Goal: Communication & Community: Answer question/provide support

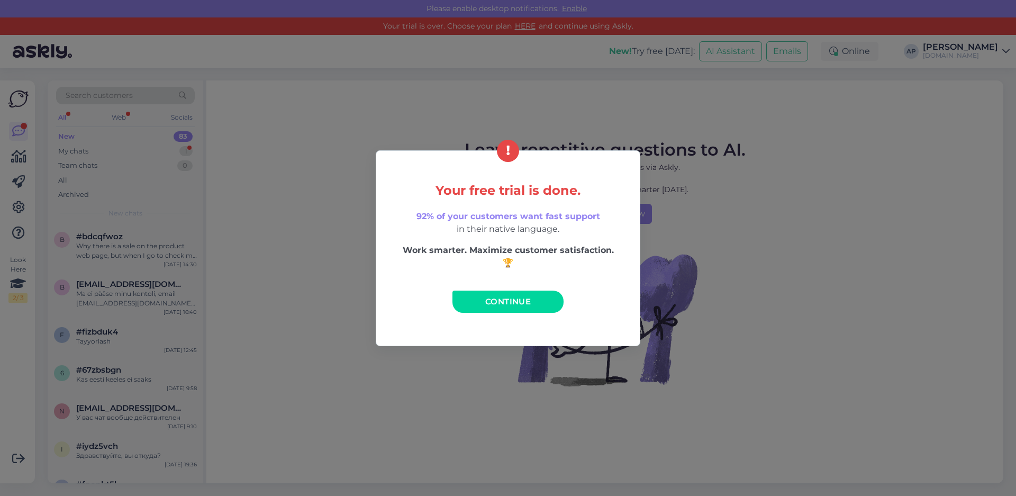
click at [518, 299] on span "Continue" at bounding box center [507, 301] width 45 height 10
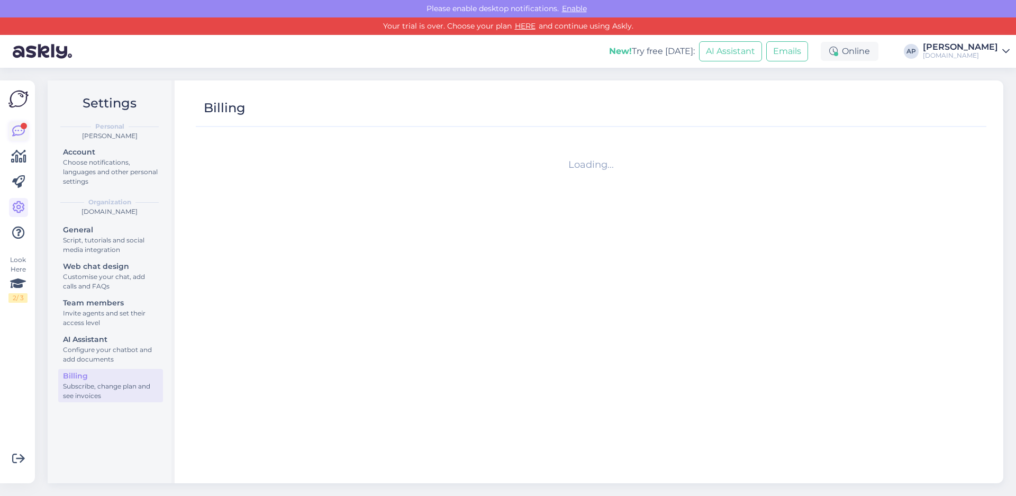
click at [19, 134] on icon at bounding box center [18, 131] width 13 height 13
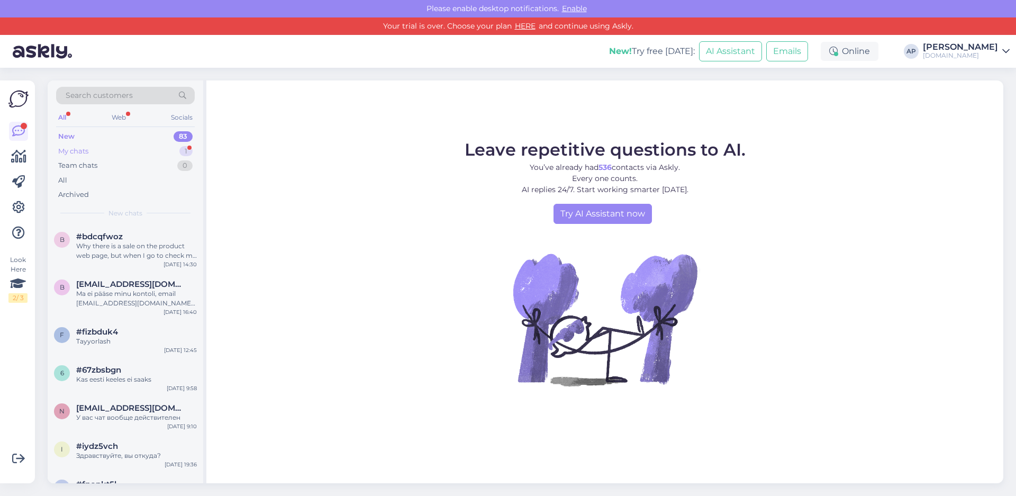
click at [99, 148] on div "My chats 1" at bounding box center [125, 151] width 139 height 15
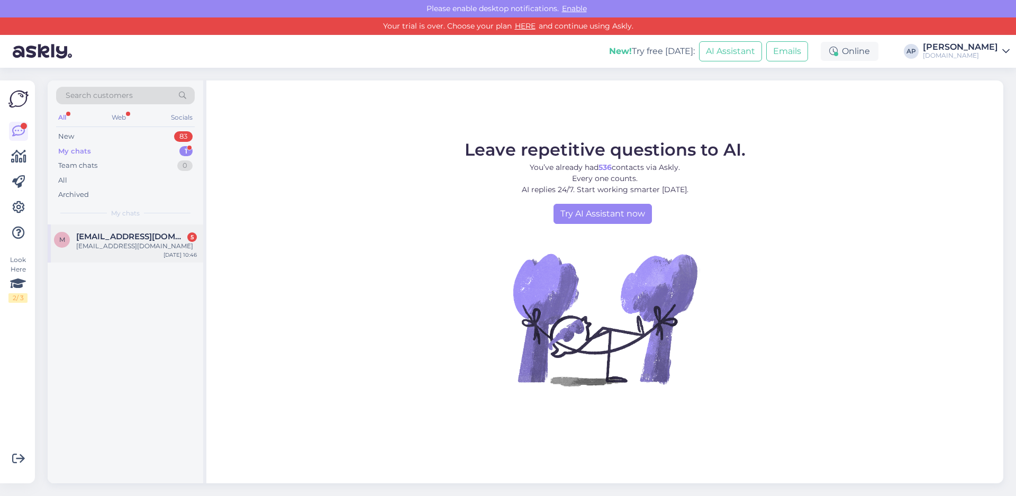
click at [129, 238] on span "[EMAIL_ADDRESS][DOMAIN_NAME]" at bounding box center [131, 237] width 110 height 10
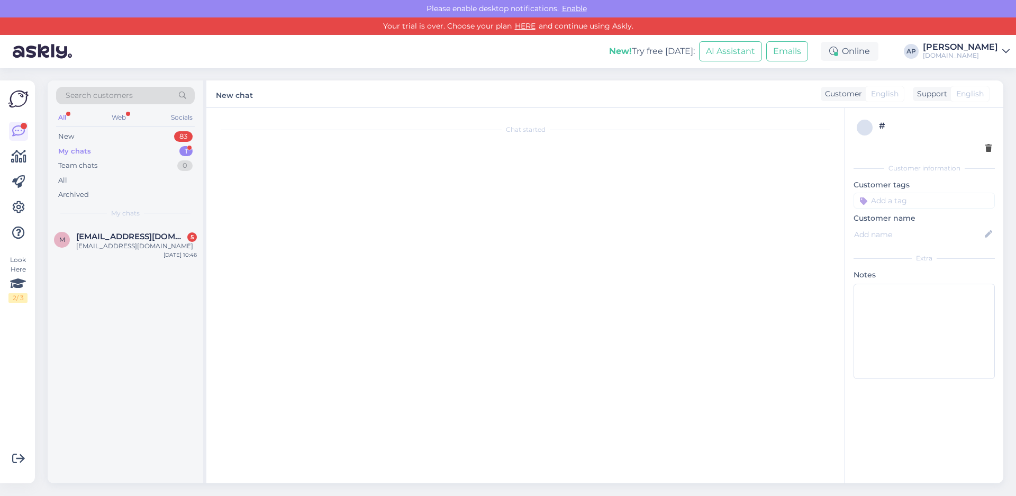
type textarea "Здравствуйте. Заказ можете сделать на краску для волос. Оставьте свои контактны…"
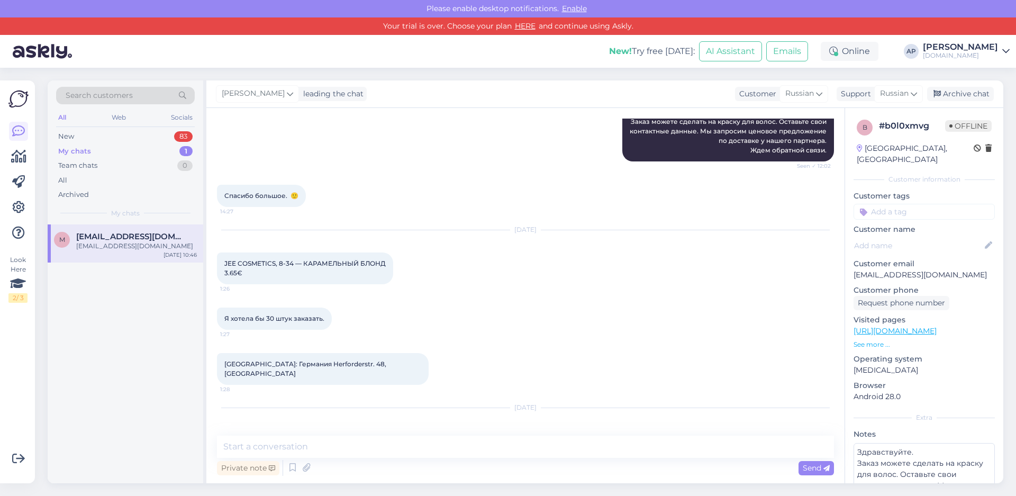
scroll to position [270, 0]
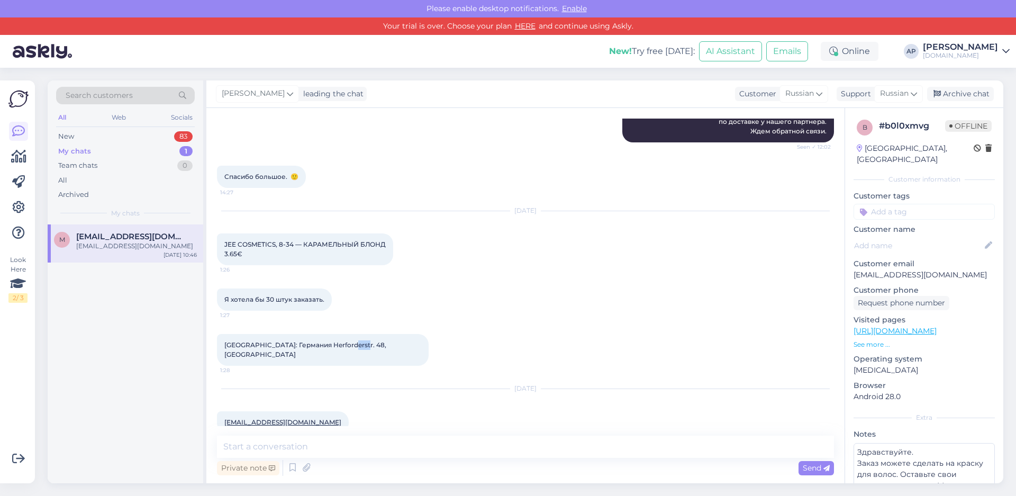
drag, startPoint x: 356, startPoint y: 336, endPoint x: 342, endPoint y: 334, distance: 13.9
click at [342, 341] on span "[GEOGRAPHIC_DATA]: Германия Herforderstr. 48, [GEOGRAPHIC_DATA]" at bounding box center [305, 349] width 163 height 17
click at [92, 152] on div "My chats 1" at bounding box center [125, 151] width 139 height 15
click at [103, 244] on div "[EMAIL_ADDRESS][DOMAIN_NAME]" at bounding box center [136, 246] width 121 height 10
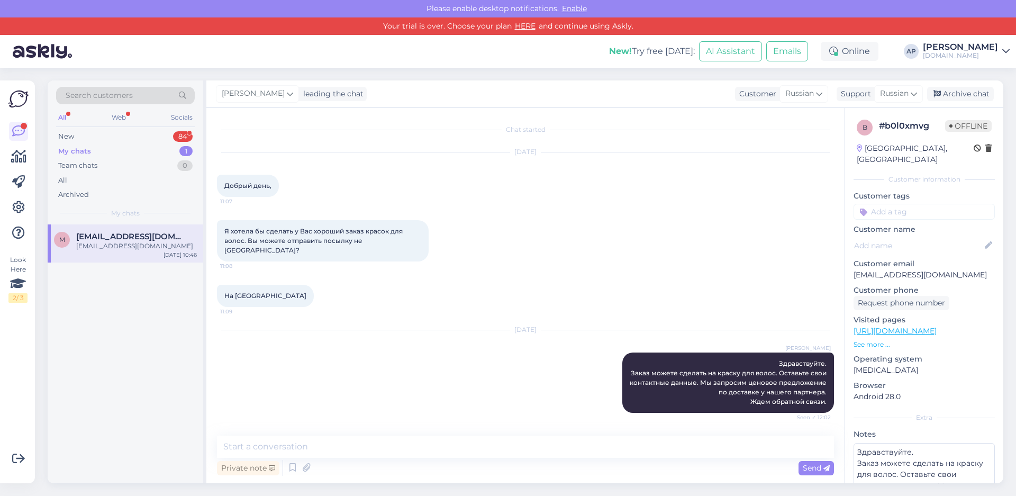
click at [109, 151] on div "My chats 1" at bounding box center [125, 151] width 139 height 15
click at [122, 112] on div "Web" at bounding box center [119, 118] width 19 height 14
click at [119, 119] on div "Web" at bounding box center [118, 118] width 19 height 14
click at [65, 117] on div "All" at bounding box center [62, 118] width 12 height 14
click at [93, 135] on div "New 84" at bounding box center [125, 136] width 139 height 15
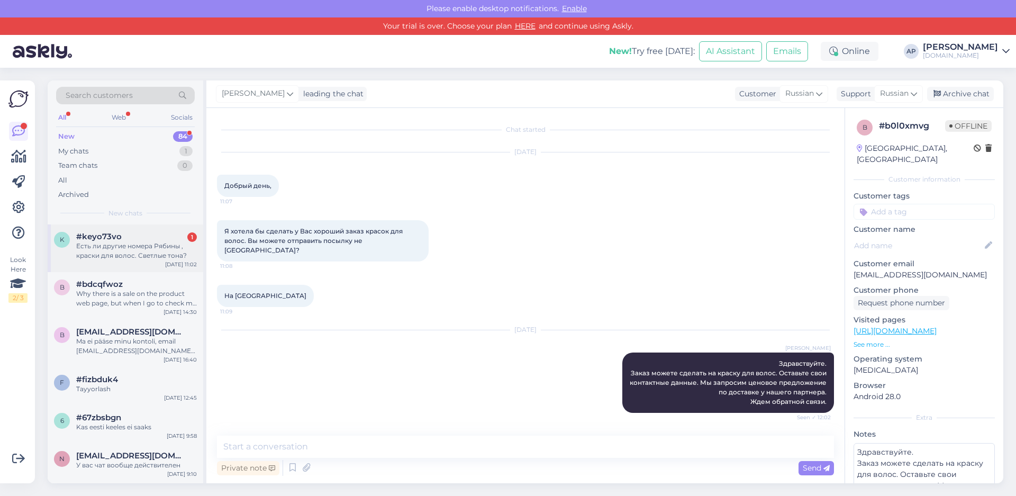
click at [142, 244] on div "Есть ли другие номера Рябины , краски для волос. Светлые тона?" at bounding box center [136, 250] width 121 height 19
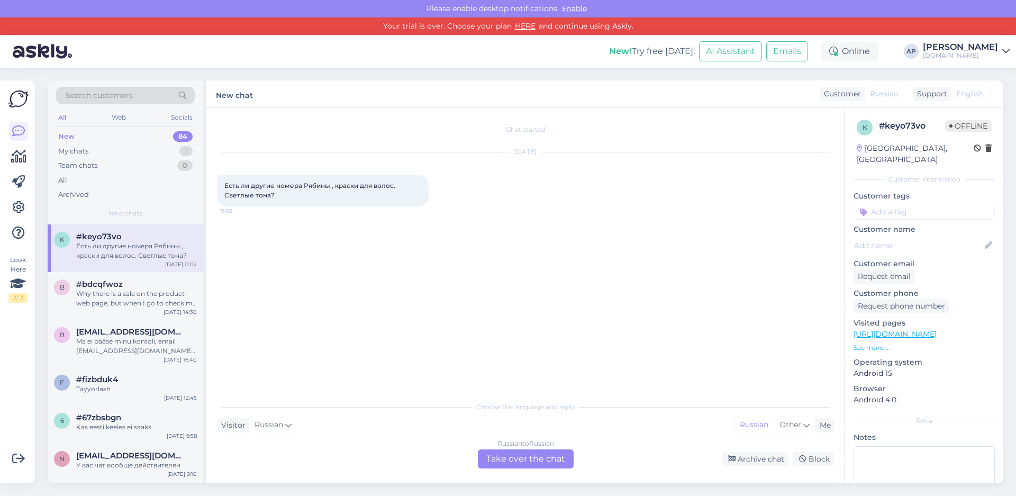
click at [502, 463] on div "Russian to Russian Take over the chat" at bounding box center [526, 458] width 96 height 19
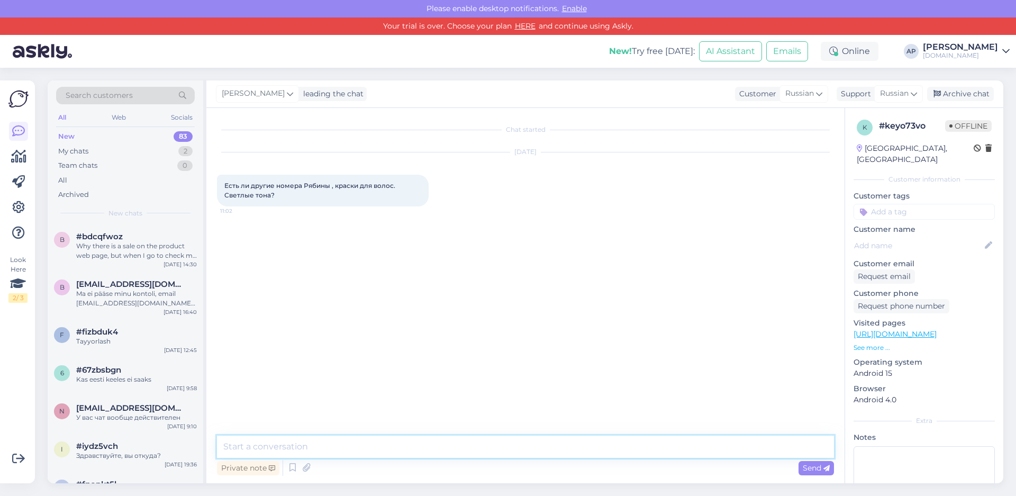
click at [280, 444] on textarea at bounding box center [525, 446] width 617 height 22
type textarea "L"
type textarea "Добрый день, да есть"
type textarea "п"
